Goal: Information Seeking & Learning: Learn about a topic

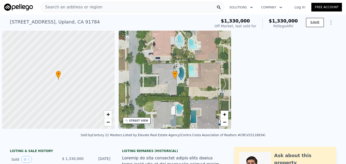
scroll to position [0, 2]
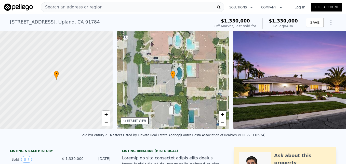
click at [53, 9] on span "Search an address or region" at bounding box center [71, 7] width 61 height 6
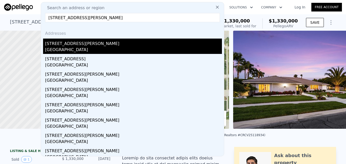
type input "10007 Debra Ave, North Hills, CA 91343"
click at [75, 50] on div "Los Angeles, CA 91343" at bounding box center [133, 50] width 177 height 7
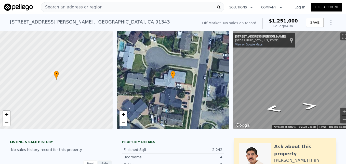
click at [70, 11] on div "Search an address or region" at bounding box center [71, 7] width 61 height 10
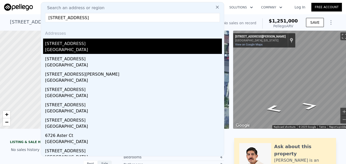
type input "6703 Aster Ct, Chino, CA 91710"
click at [82, 50] on div "Chino, CA 91710" at bounding box center [133, 50] width 177 height 7
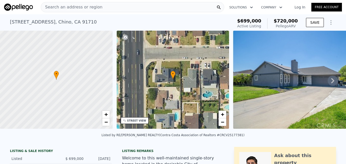
click at [222, 126] on div "+ −" at bounding box center [222, 118] width 8 height 16
click at [60, 5] on span "Search an address or region" at bounding box center [71, 7] width 61 height 6
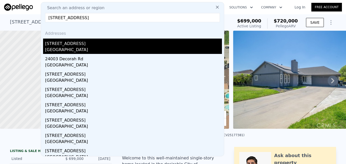
type input "24003 SUNSET CROSSING Rd, Diamond Bar, CA 91765"
click at [89, 46] on div "24003 Sunset Crossing Rd" at bounding box center [133, 42] width 177 height 8
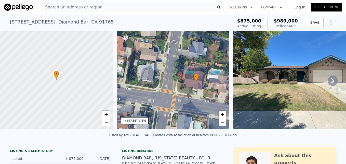
drag, startPoint x: 159, startPoint y: 102, endPoint x: 181, endPoint y: 105, distance: 22.4
click at [181, 105] on div "• + −" at bounding box center [173, 80] width 113 height 98
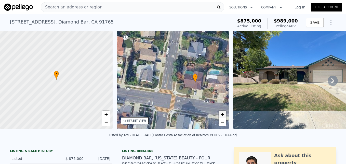
click at [224, 114] on span "+" at bounding box center [222, 114] width 3 height 6
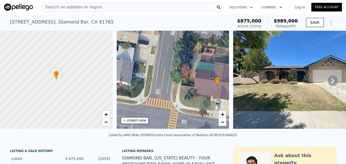
click at [224, 114] on span "+" at bounding box center [222, 114] width 3 height 6
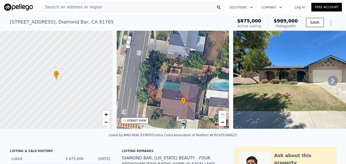
drag, startPoint x: 203, startPoint y: 75, endPoint x: 169, endPoint y: 95, distance: 39.4
click at [169, 95] on div "• + −" at bounding box center [173, 80] width 113 height 98
click at [221, 123] on span "−" at bounding box center [222, 121] width 3 height 6
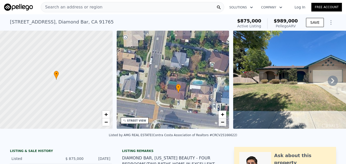
click at [221, 123] on span "−" at bounding box center [222, 121] width 3 height 6
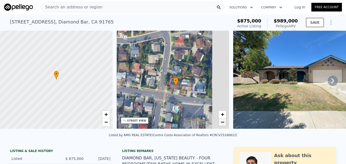
click at [221, 123] on span "−" at bounding box center [222, 121] width 3 height 6
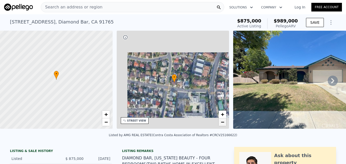
click at [221, 123] on span "−" at bounding box center [222, 121] width 3 height 6
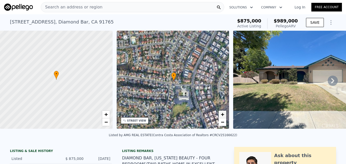
click at [224, 111] on link "+" at bounding box center [223, 114] width 8 height 8
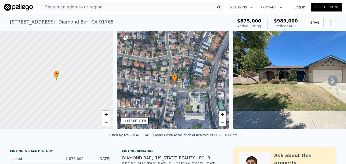
click at [224, 111] on link "+" at bounding box center [223, 114] width 8 height 8
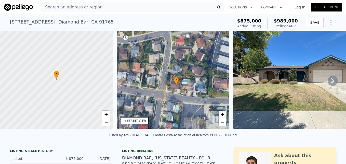
click at [224, 111] on link "+" at bounding box center [223, 114] width 8 height 8
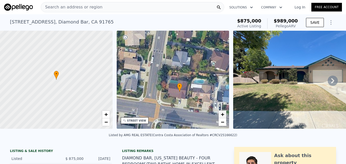
click at [224, 111] on link "+" at bounding box center [223, 114] width 8 height 8
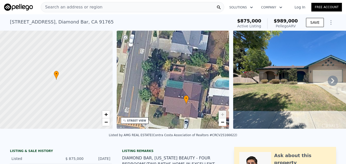
click at [224, 110] on link "+" at bounding box center [223, 114] width 8 height 8
click at [223, 119] on span "−" at bounding box center [222, 121] width 3 height 6
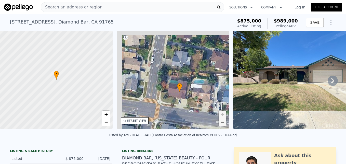
click at [223, 119] on span "−" at bounding box center [222, 121] width 3 height 6
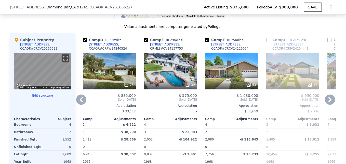
scroll to position [499, 0]
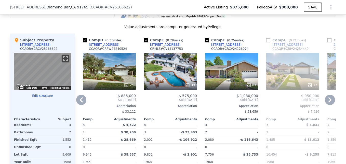
click at [162, 87] on div "39" at bounding box center [170, 84] width 49 height 5
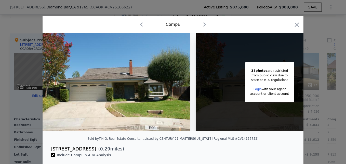
scroll to position [0, 42]
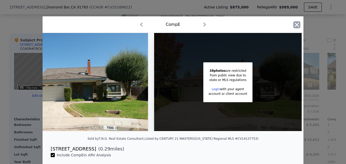
click at [296, 26] on icon "button" at bounding box center [296, 24] width 7 height 7
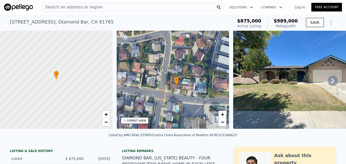
click at [81, 9] on span "Search an address or region" at bounding box center [71, 7] width 61 height 6
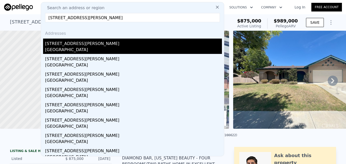
type input "5526 Ryland Ave, Temple City, CA 91780"
click at [77, 46] on div "5526 Ryland Ave" at bounding box center [133, 42] width 177 height 8
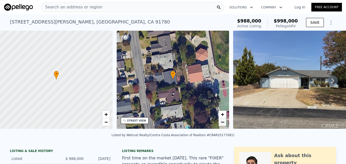
click at [223, 123] on span "−" at bounding box center [222, 121] width 3 height 6
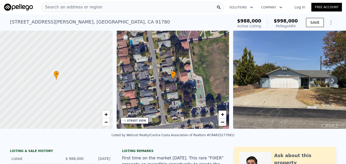
click at [223, 123] on span "−" at bounding box center [222, 121] width 3 height 6
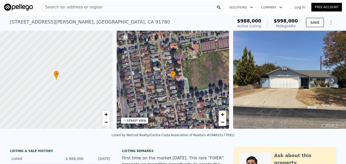
click at [222, 114] on span "+" at bounding box center [222, 114] width 3 height 6
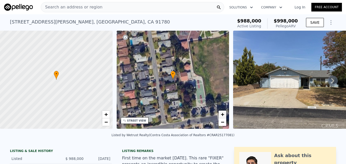
click at [222, 114] on span "+" at bounding box center [222, 114] width 3 height 6
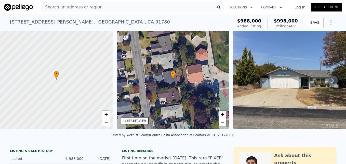
click at [222, 114] on span "+" at bounding box center [222, 114] width 3 height 6
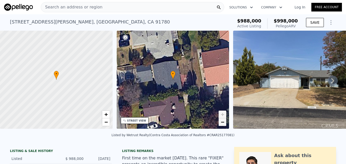
click at [222, 125] on link "−" at bounding box center [223, 122] width 8 height 8
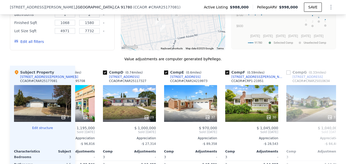
scroll to position [482, 0]
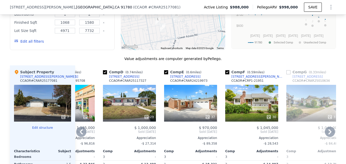
drag, startPoint x: 116, startPoint y: 115, endPoint x: 108, endPoint y: 116, distance: 7.9
drag, startPoint x: 108, startPoint y: 118, endPoint x: 117, endPoint y: 121, distance: 9.3
click at [117, 119] on div "29" at bounding box center [129, 116] width 49 height 5
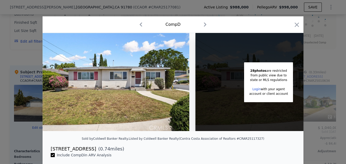
scroll to position [0, 40]
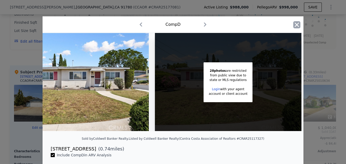
click at [295, 24] on icon "button" at bounding box center [297, 24] width 4 height 4
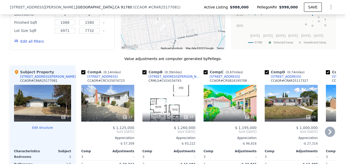
click at [116, 109] on div "19" at bounding box center [107, 103] width 53 height 37
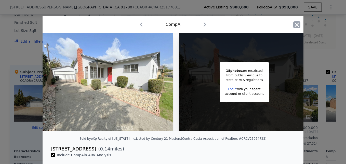
click at [293, 28] on icon "button" at bounding box center [296, 24] width 7 height 7
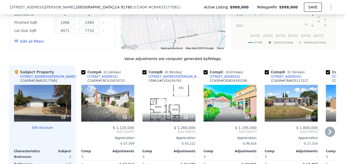
click at [99, 82] on div "CCAOR # CRCV25074723" at bounding box center [105, 80] width 37 height 4
click at [101, 78] on div "5419 Robinhood Ave" at bounding box center [102, 76] width 30 height 4
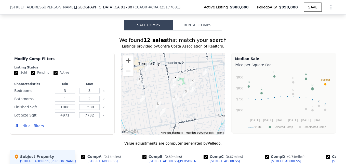
scroll to position [398, 0]
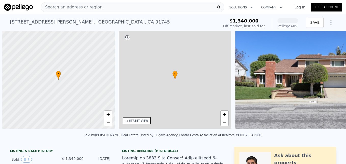
scroll to position [0, 2]
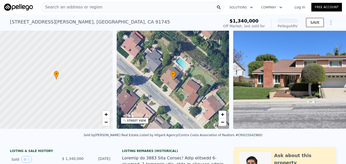
click at [63, 8] on span "Search an address or region" at bounding box center [71, 7] width 61 height 6
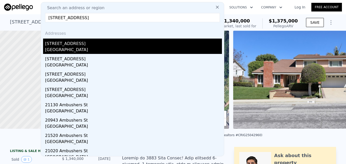
type input "[STREET_ADDRESS]"
click at [94, 46] on div "[STREET_ADDRESS]" at bounding box center [133, 42] width 177 height 8
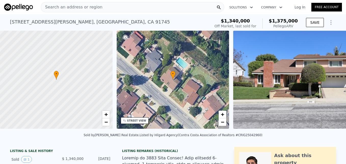
type input "4"
type input "2"
type input "1714"
type input "2796"
type input "6629"
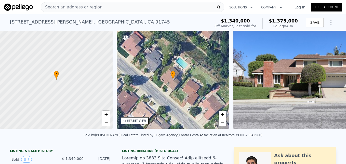
type input "14901"
type input "$ 1,394,000"
type input "$ 75,447"
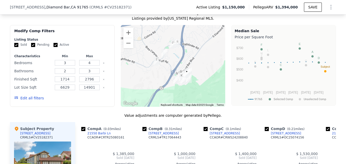
scroll to position [407, 0]
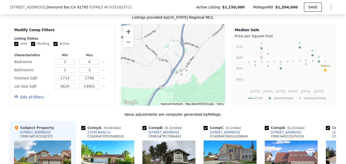
click at [129, 37] on button "Zoom in" at bounding box center [128, 31] width 10 height 10
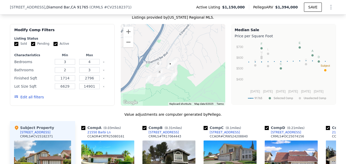
drag, startPoint x: 185, startPoint y: 80, endPoint x: 152, endPoint y: 60, distance: 38.6
click at [152, 60] on div at bounding box center [173, 65] width 105 height 82
click at [127, 37] on button "Zoom in" at bounding box center [128, 31] width 10 height 10
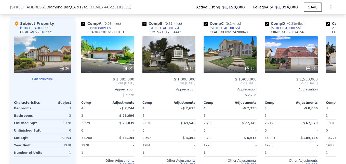
scroll to position [511, 0]
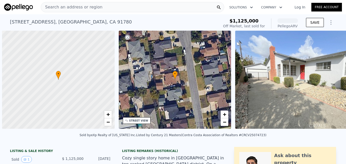
scroll to position [0, 2]
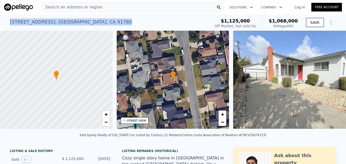
drag, startPoint x: 8, startPoint y: 21, endPoint x: 100, endPoint y: 21, distance: 92.2
click at [100, 21] on div "5419 Robinhood Ave , Temple City , CA 91780 Sold May 2025 for $1.125m (~ARV $1.…" at bounding box center [109, 23] width 198 height 14
drag, startPoint x: 100, startPoint y: 21, endPoint x: 88, endPoint y: 23, distance: 12.9
copy div "5419 Robinhood Ave , Temple City , CA 91780"
